Goal: Task Accomplishment & Management: Use online tool/utility

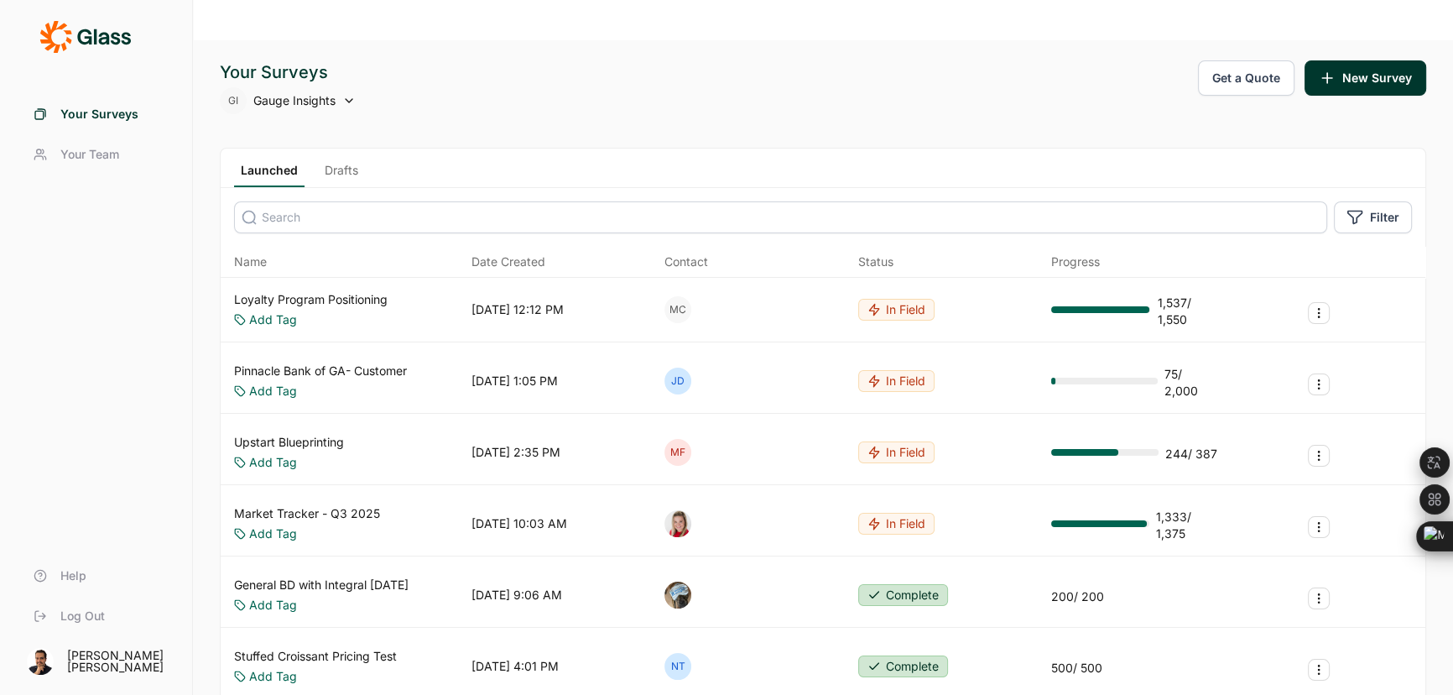
click at [356, 162] on link "Drafts" at bounding box center [341, 174] width 47 height 25
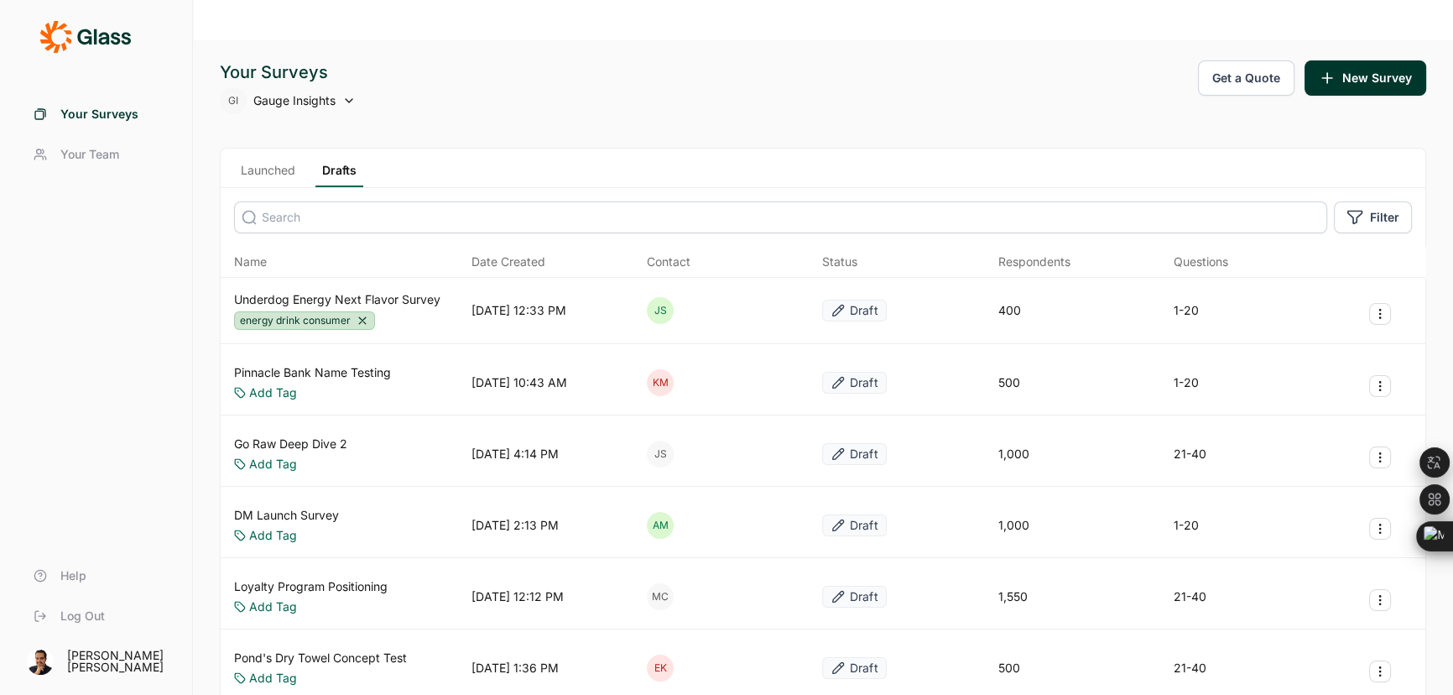
click at [367, 364] on link "Pinnacle Bank Name Testing" at bounding box center [312, 372] width 157 height 17
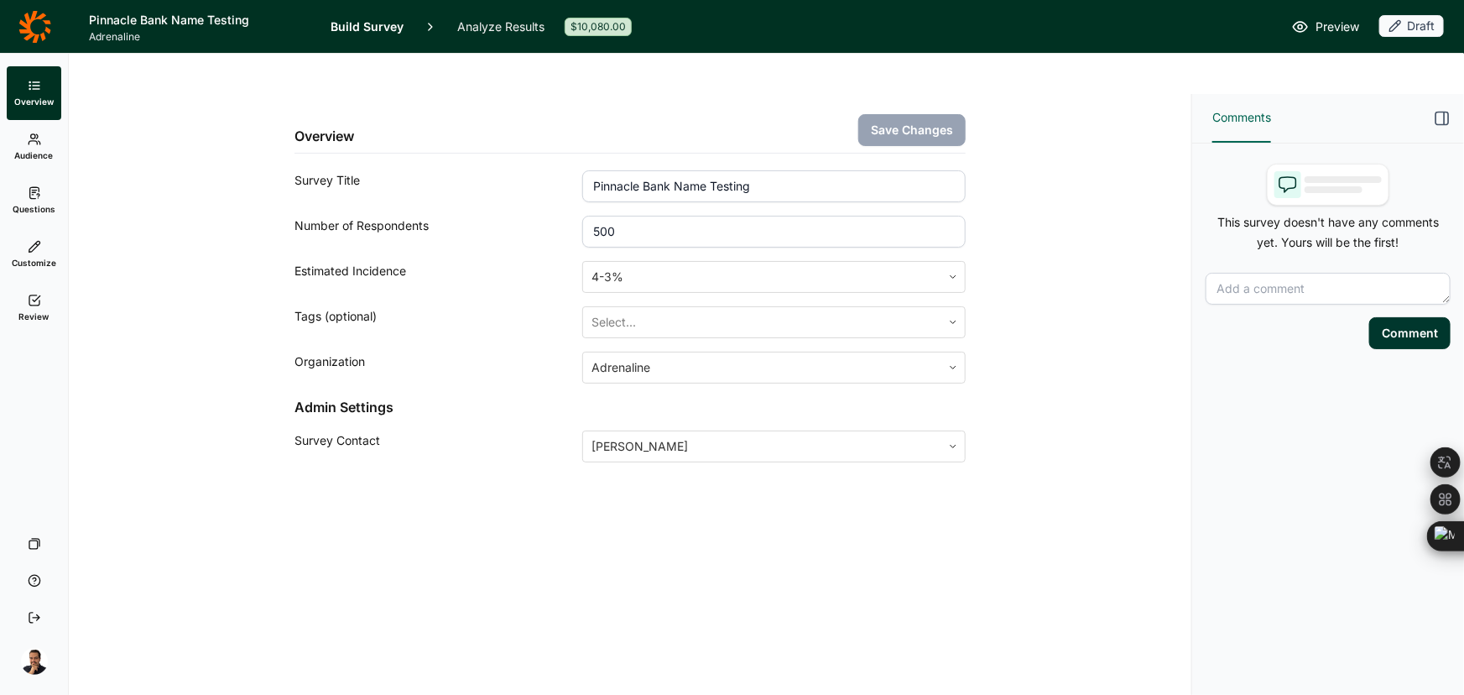
click at [37, 306] on icon at bounding box center [34, 300] width 13 height 13
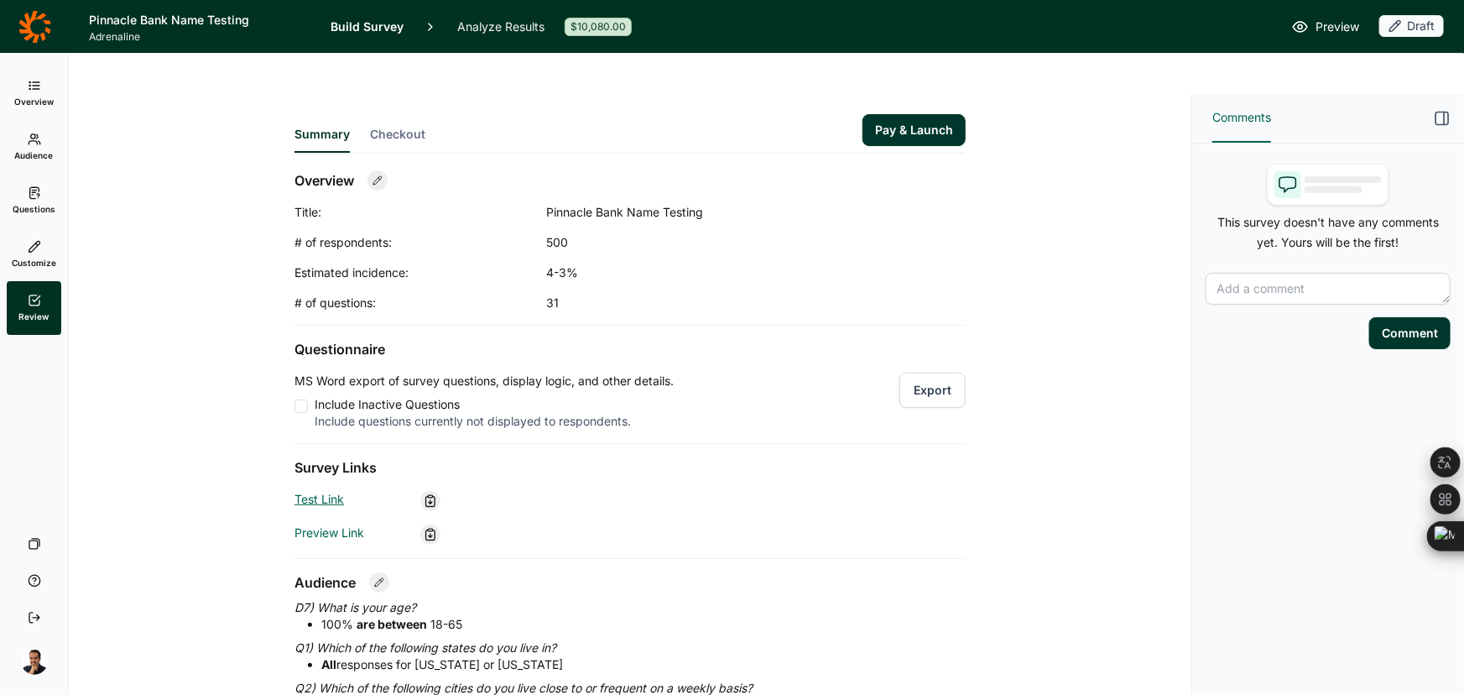
click at [322, 492] on link "Test Link" at bounding box center [320, 499] width 50 height 14
